Goal: Book appointment/travel/reservation

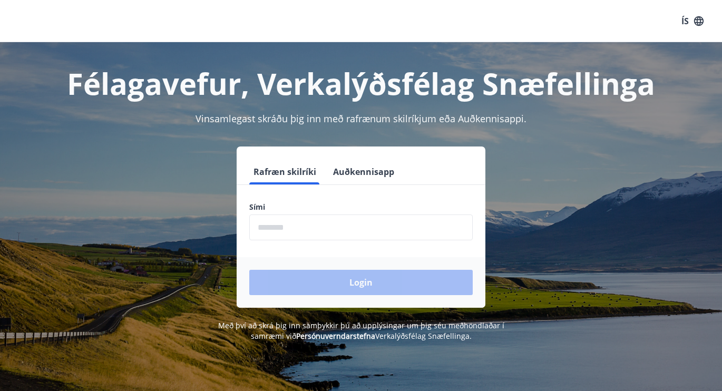
click at [296, 234] on input "phone" at bounding box center [361, 228] width 224 height 26
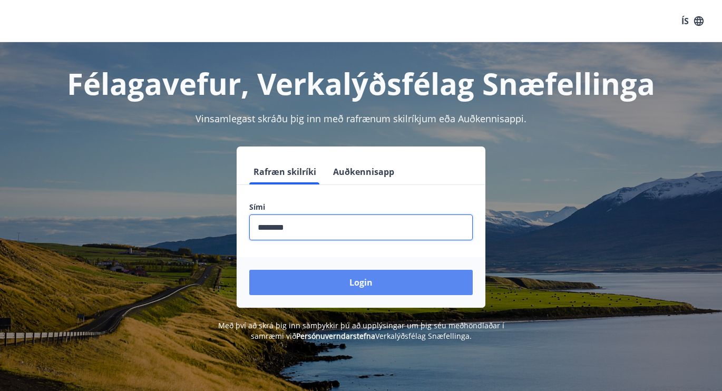
type input "********"
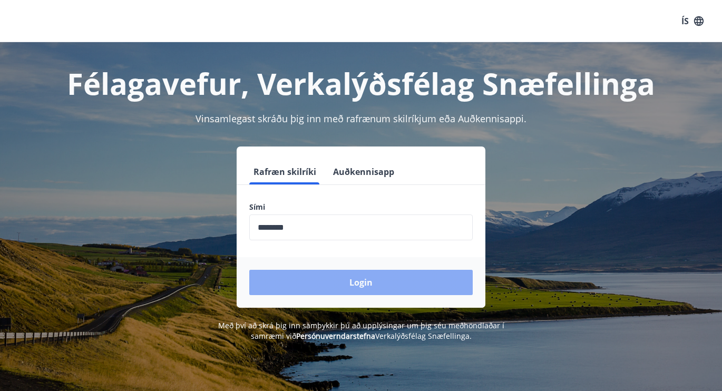
click at [331, 289] on button "Login" at bounding box center [361, 282] width 224 height 25
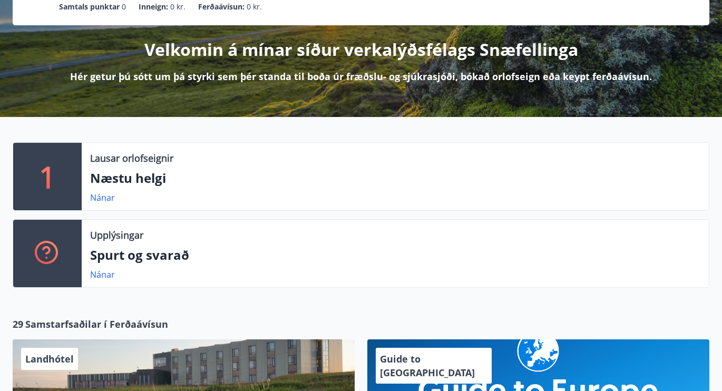
scroll to position [114, 0]
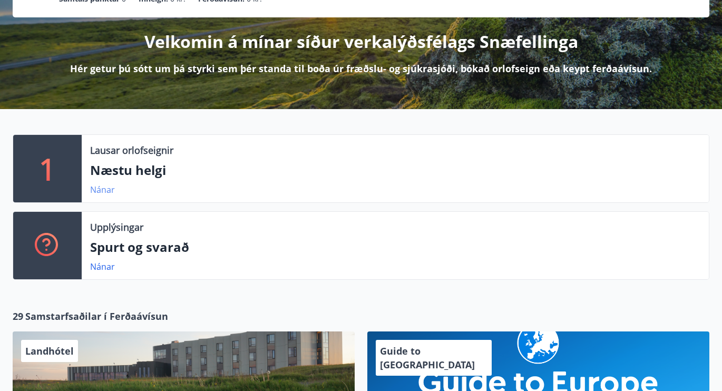
click at [102, 190] on link "Nánar" at bounding box center [102, 190] width 25 height 12
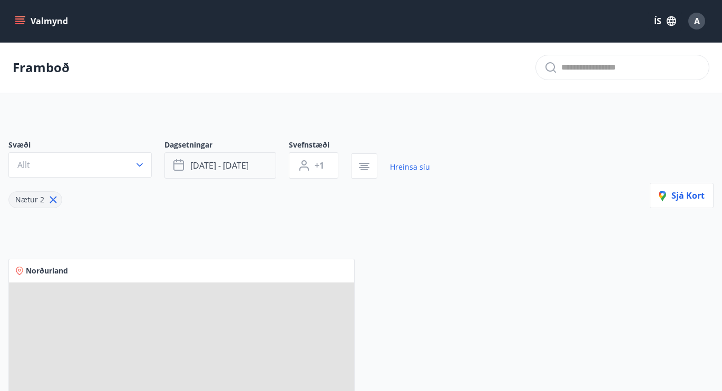
click at [211, 166] on span "[DATE] - [DATE]" at bounding box center [219, 166] width 59 height 12
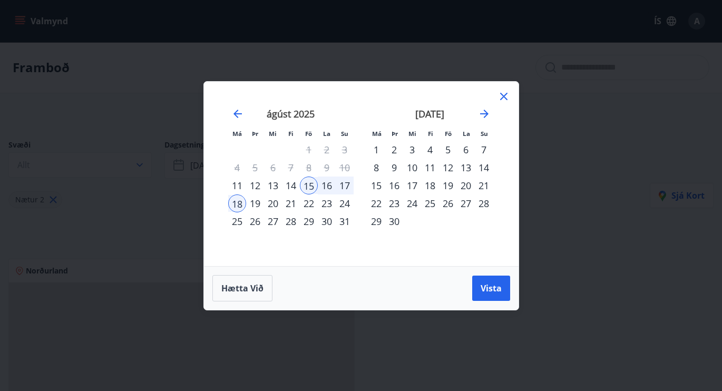
click at [237, 188] on div "11" at bounding box center [237, 186] width 18 height 18
click at [277, 186] on div "13" at bounding box center [273, 186] width 18 height 18
click at [486, 290] on span "Vista" at bounding box center [491, 289] width 21 height 12
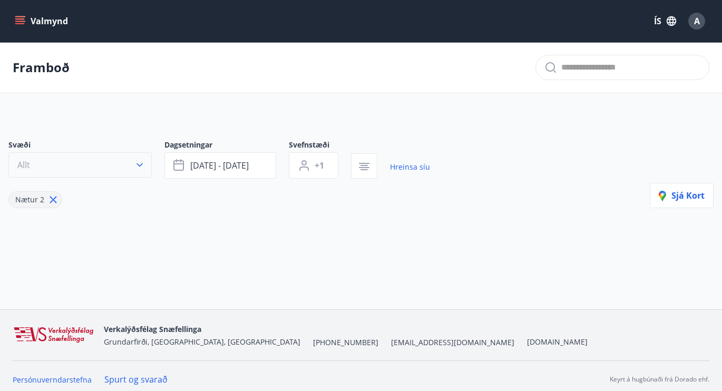
click at [114, 169] on button "Allt" at bounding box center [79, 164] width 143 height 25
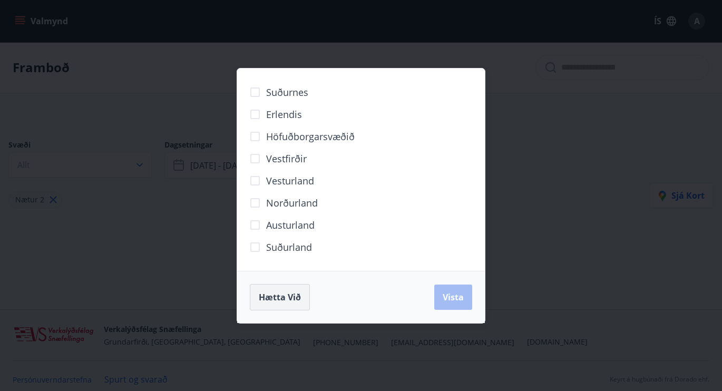
click at [281, 303] on span "Hætta við" at bounding box center [280, 298] width 42 height 12
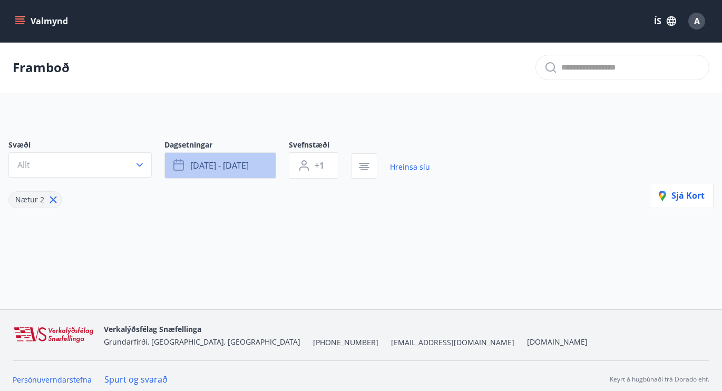
click at [221, 164] on span "[DATE] - [DATE]" at bounding box center [219, 166] width 59 height 12
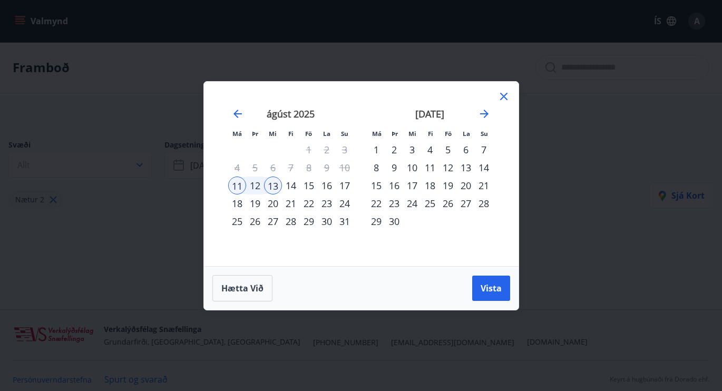
click at [305, 187] on div "15" at bounding box center [309, 186] width 18 height 18
click at [345, 184] on div "17" at bounding box center [345, 186] width 18 height 18
click at [503, 292] on button "Vista" at bounding box center [491, 288] width 38 height 25
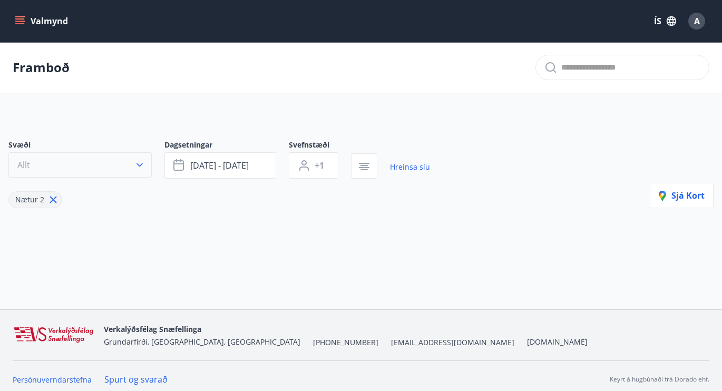
click at [118, 160] on button "Allt" at bounding box center [79, 164] width 143 height 25
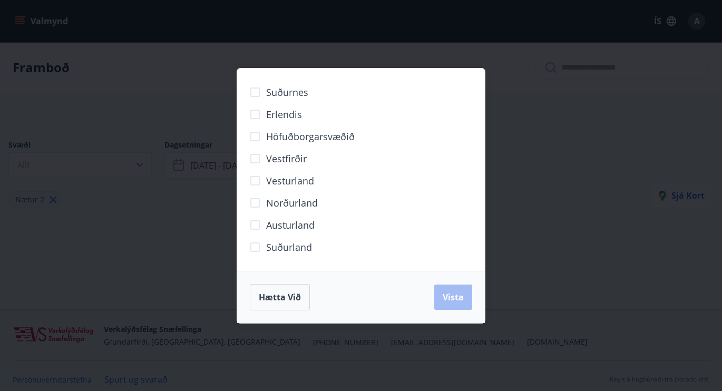
click at [323, 140] on span "Höfuðborgarsvæðið" at bounding box center [310, 137] width 89 height 14
click at [459, 293] on span "Vista" at bounding box center [453, 298] width 21 height 12
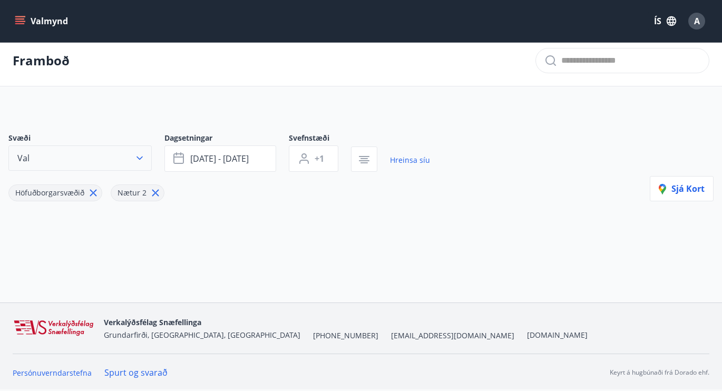
scroll to position [7, 0]
click at [209, 163] on span "[DATE] - [DATE]" at bounding box center [219, 159] width 59 height 12
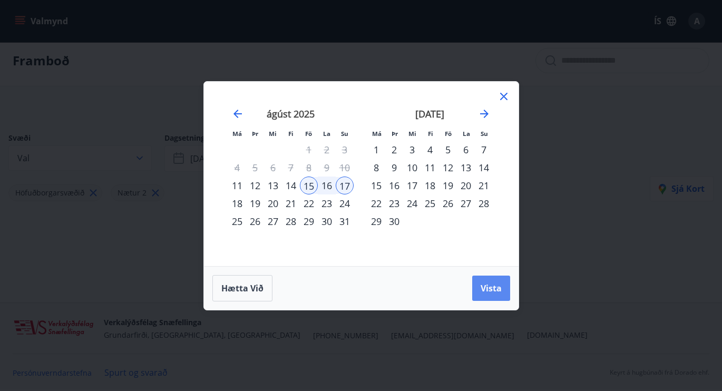
click at [478, 294] on button "Vista" at bounding box center [491, 288] width 38 height 25
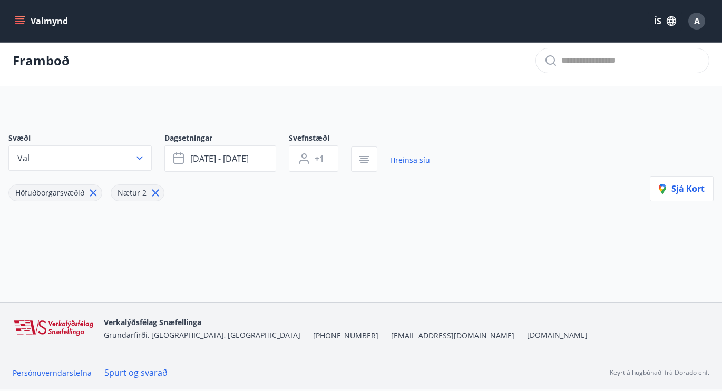
click at [152, 191] on icon at bounding box center [155, 193] width 7 height 7
click at [89, 194] on icon at bounding box center [94, 193] width 12 height 12
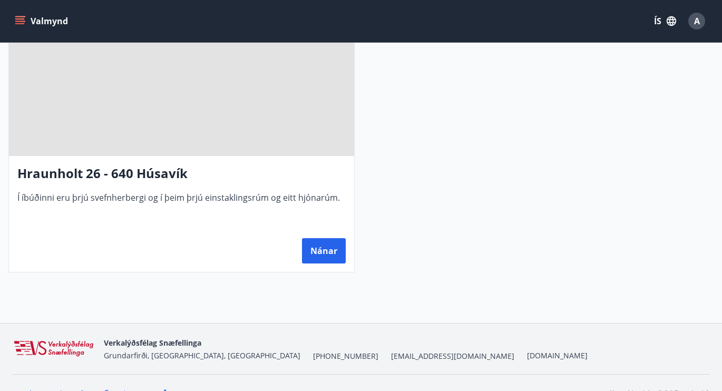
scroll to position [235, 0]
click at [328, 256] on button "Nánar" at bounding box center [324, 249] width 44 height 25
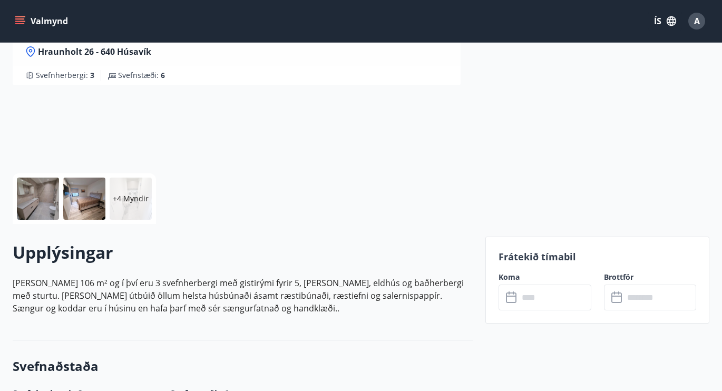
scroll to position [156, 0]
